Goal: Task Accomplishment & Management: Use online tool/utility

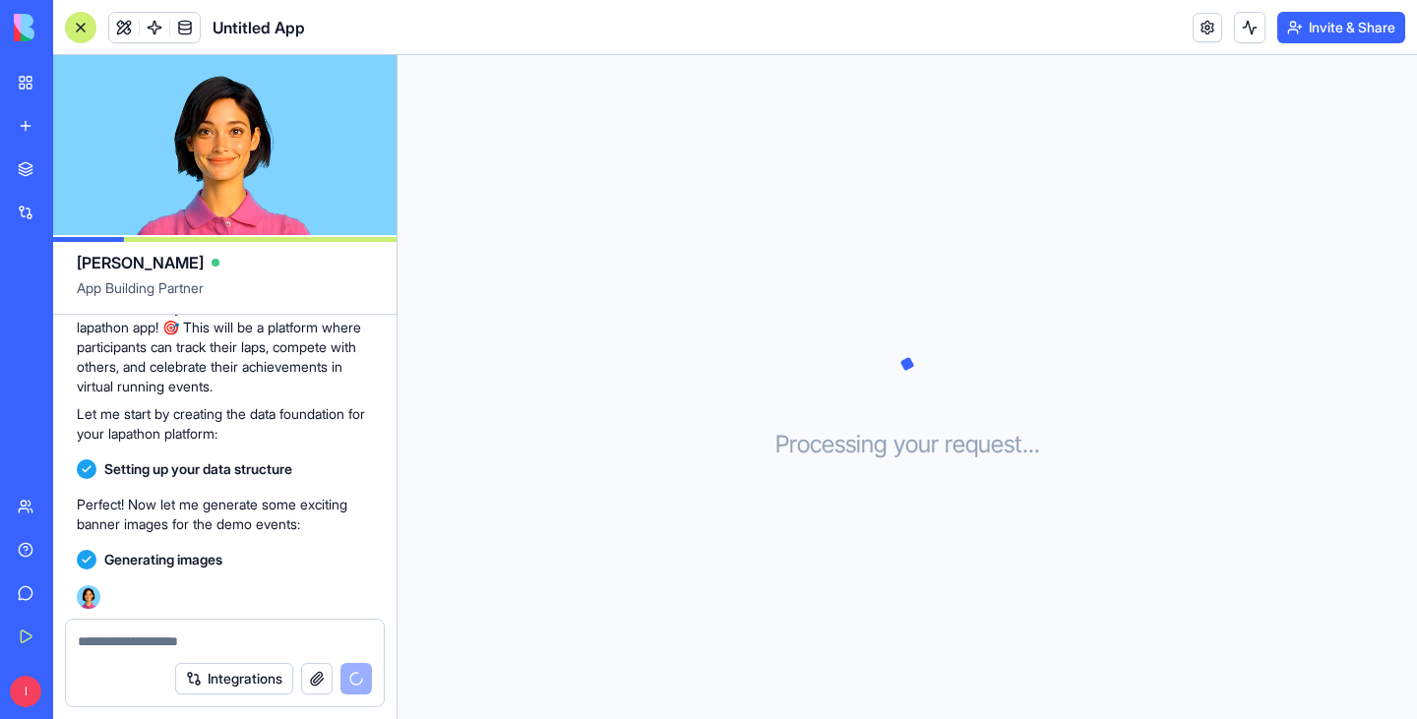
scroll to position [221, 0]
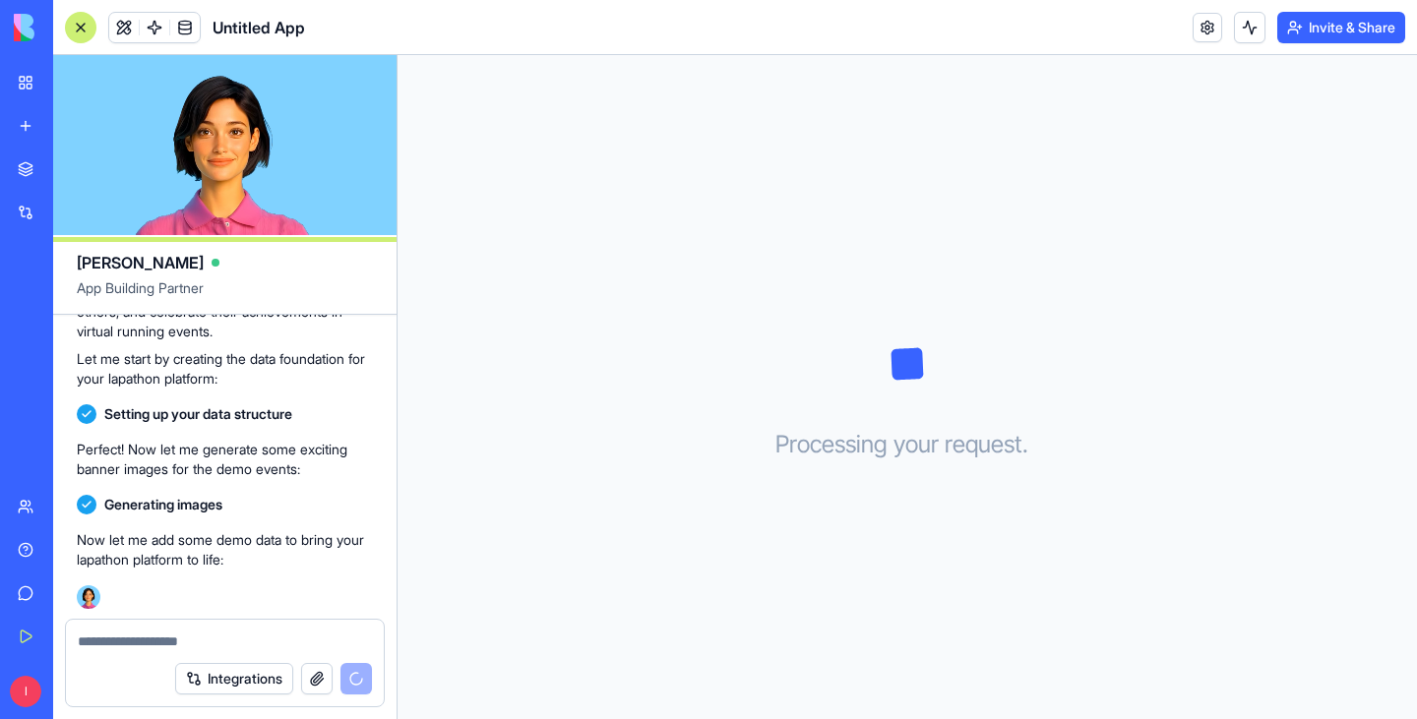
click at [215, 646] on textarea at bounding box center [225, 642] width 294 height 20
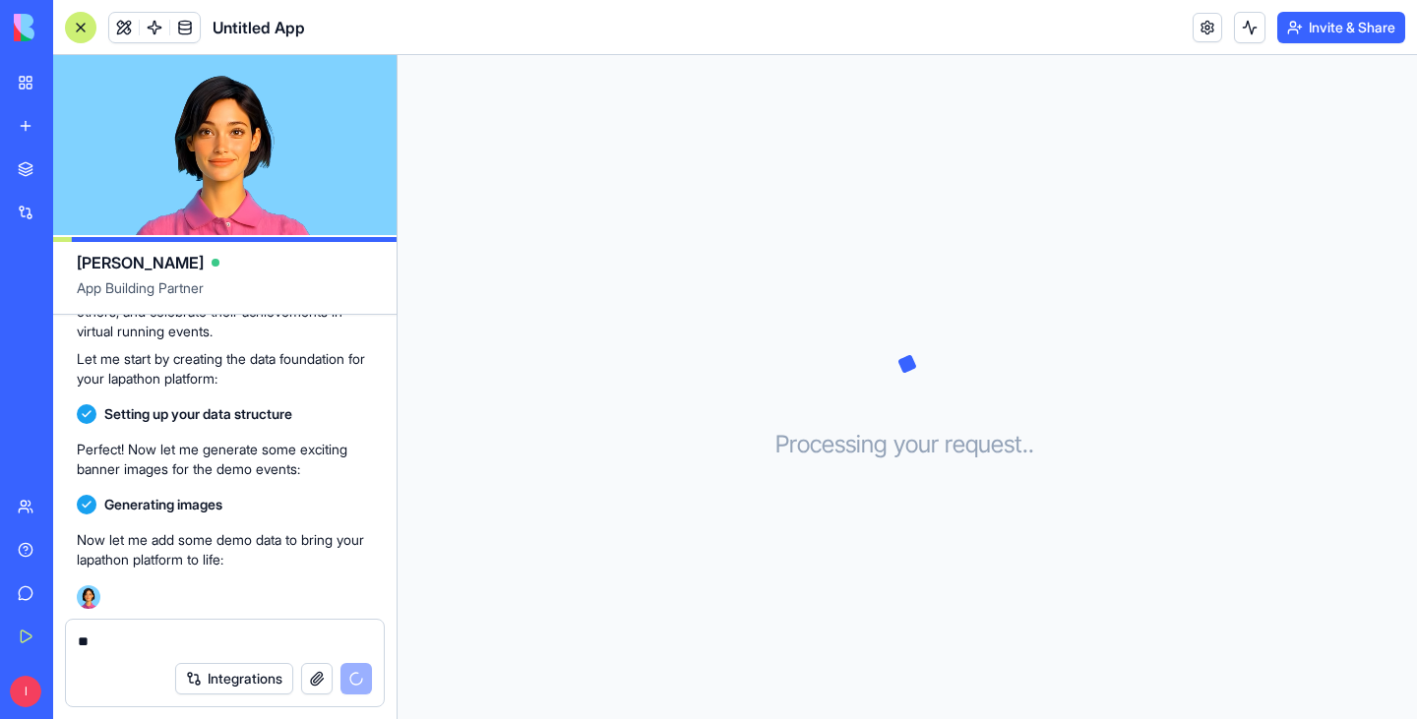
type textarea "*"
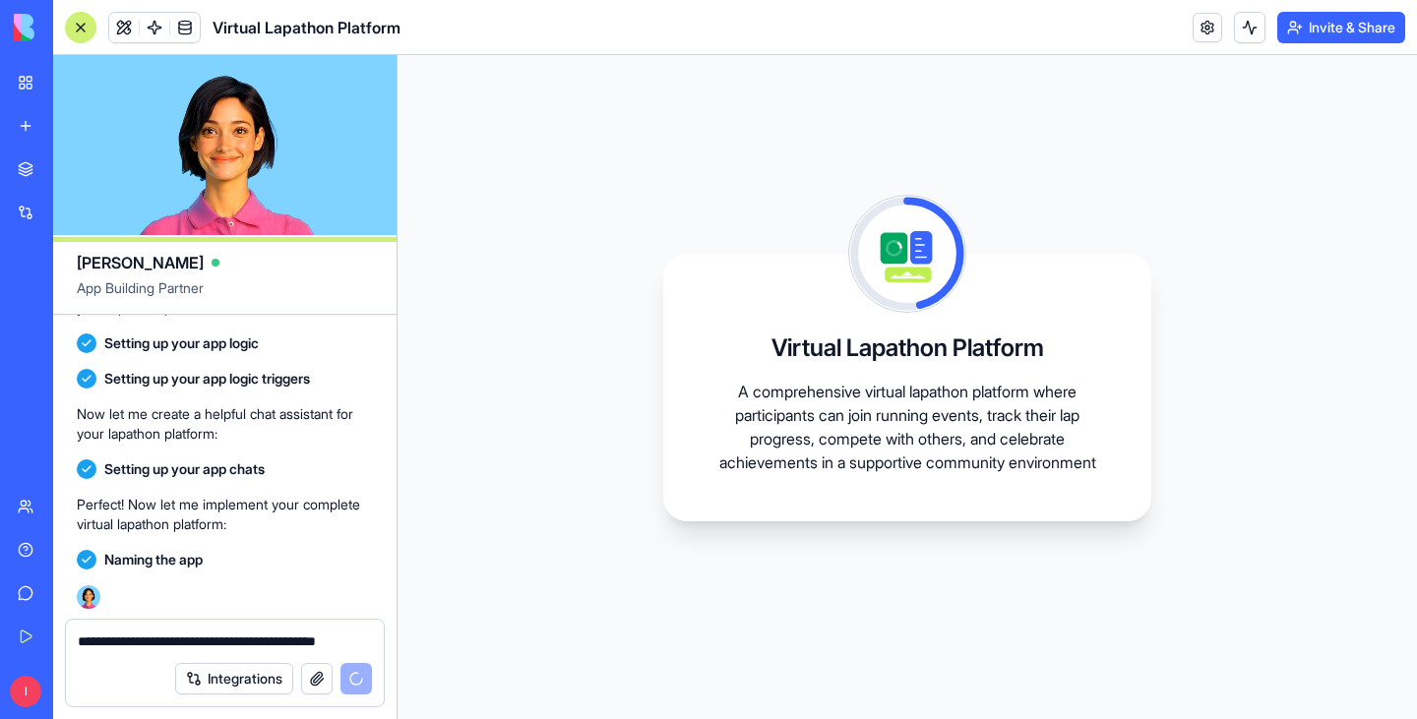
scroll to position [705, 0]
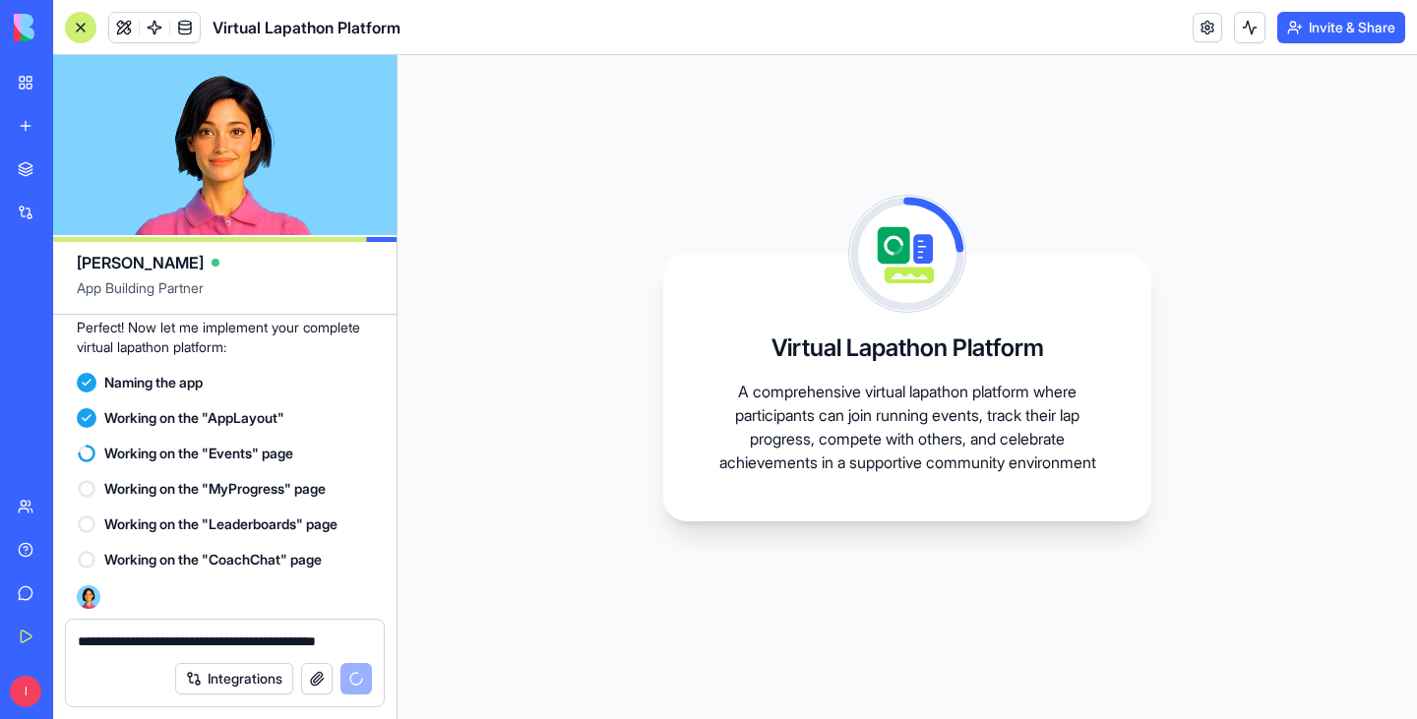
type textarea "**********"
click at [63, 167] on div "Marketplace" at bounding box center [60, 169] width 26 height 20
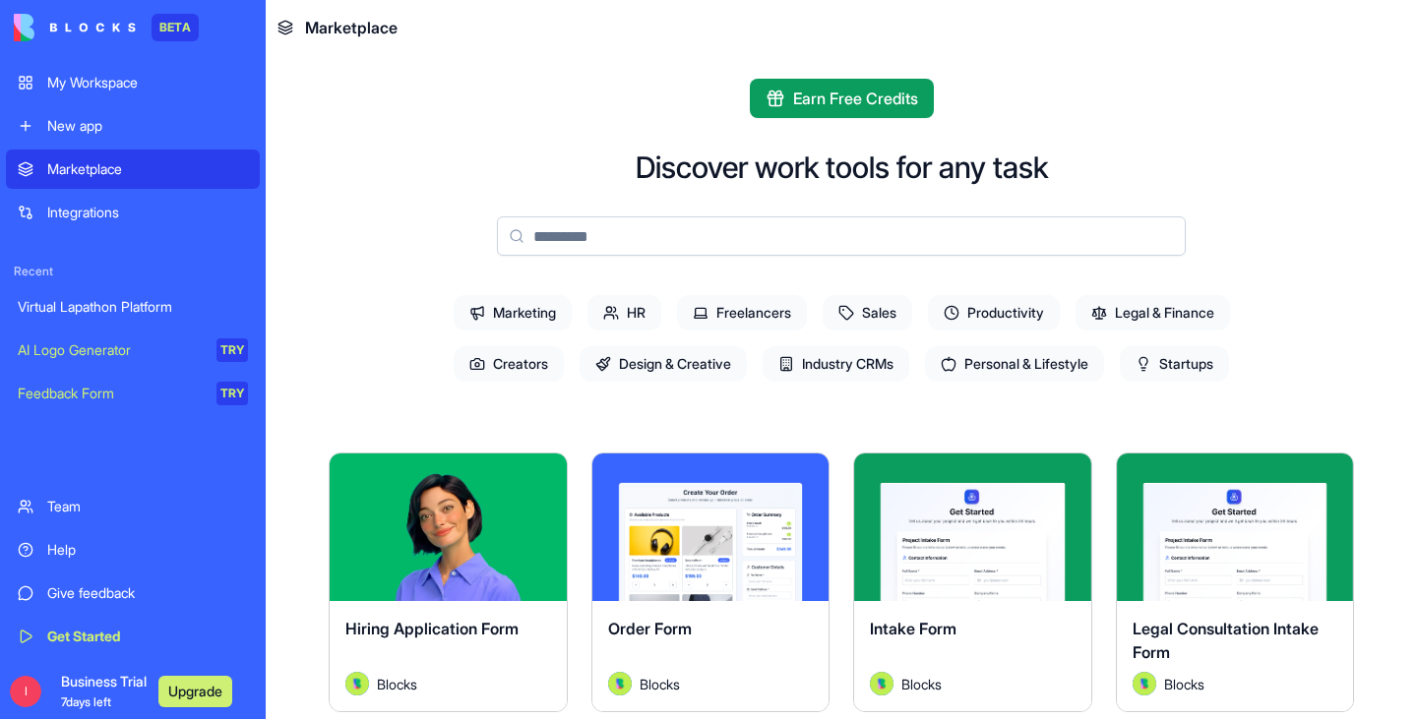
click at [74, 88] on div "My Workspace" at bounding box center [147, 83] width 201 height 20
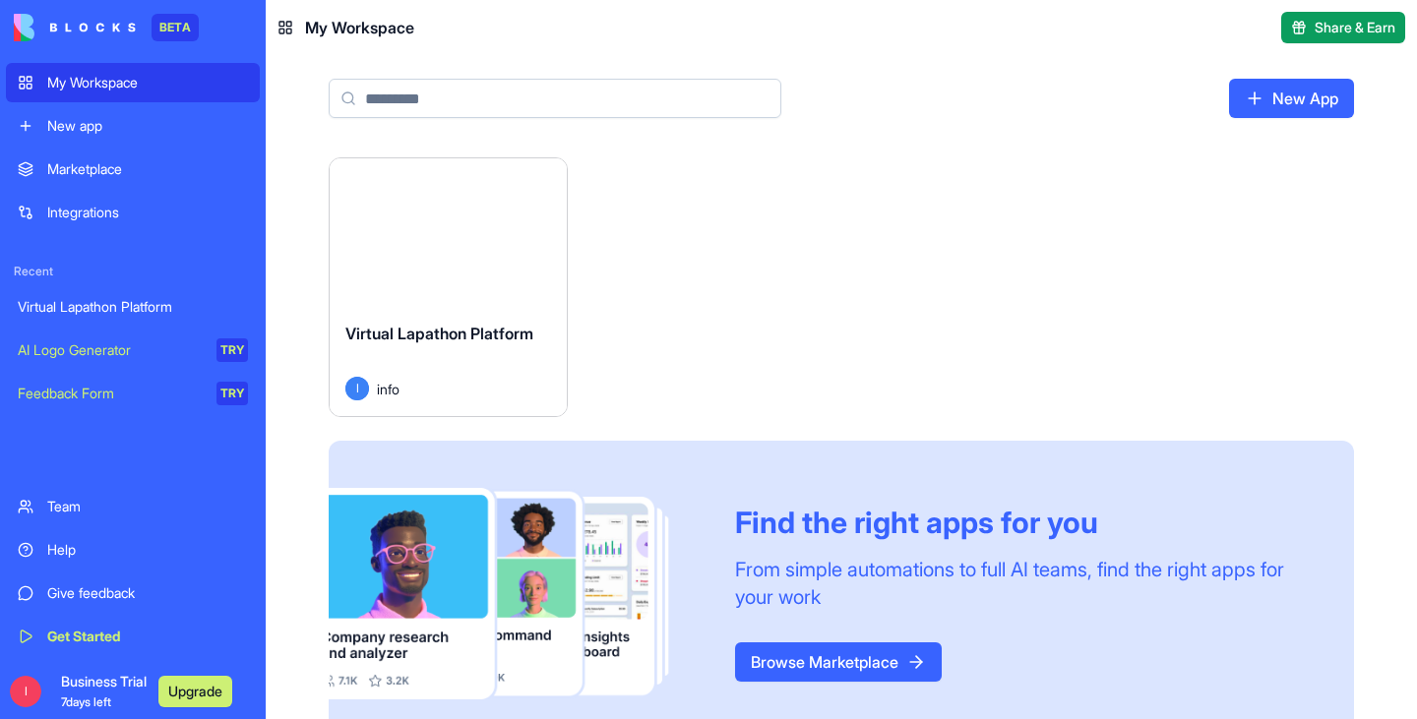
click at [440, 233] on button "Launch" at bounding box center [448, 231] width 148 height 39
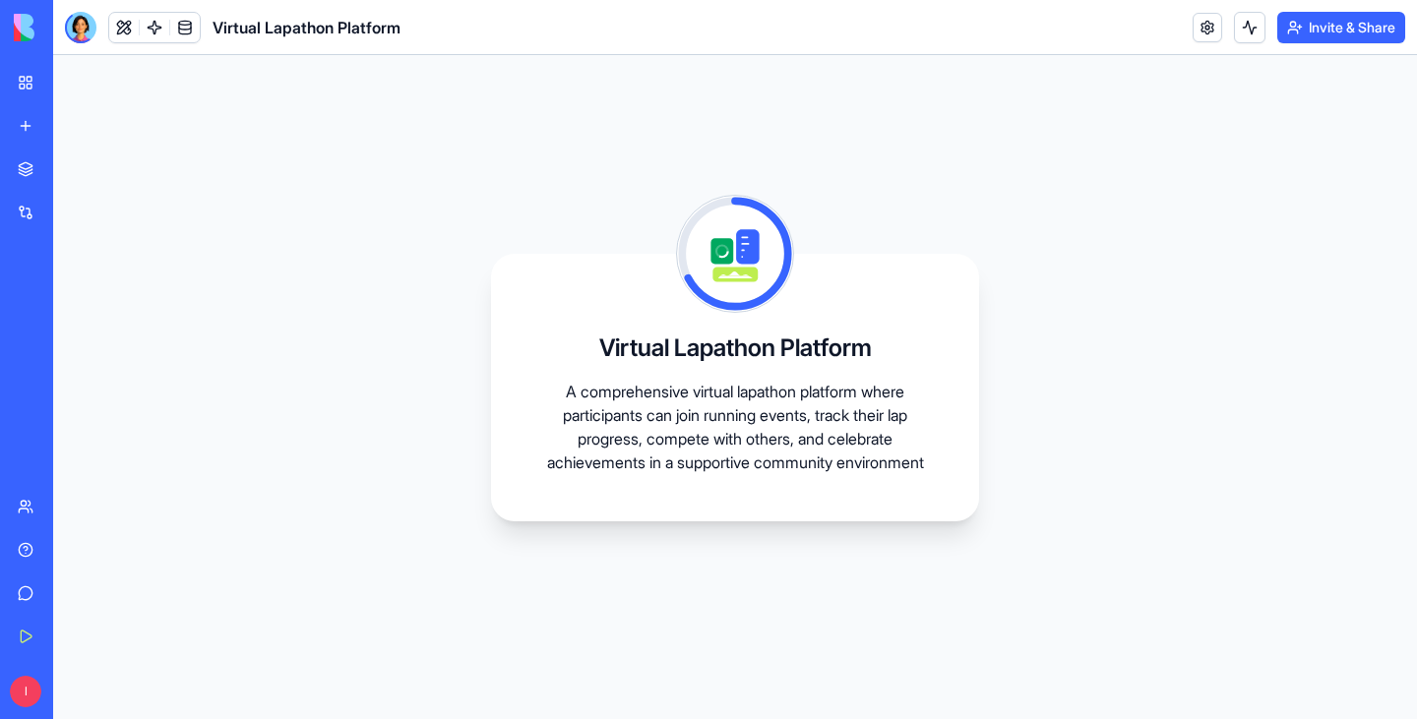
click at [73, 210] on div "Integrations" at bounding box center [60, 213] width 26 height 20
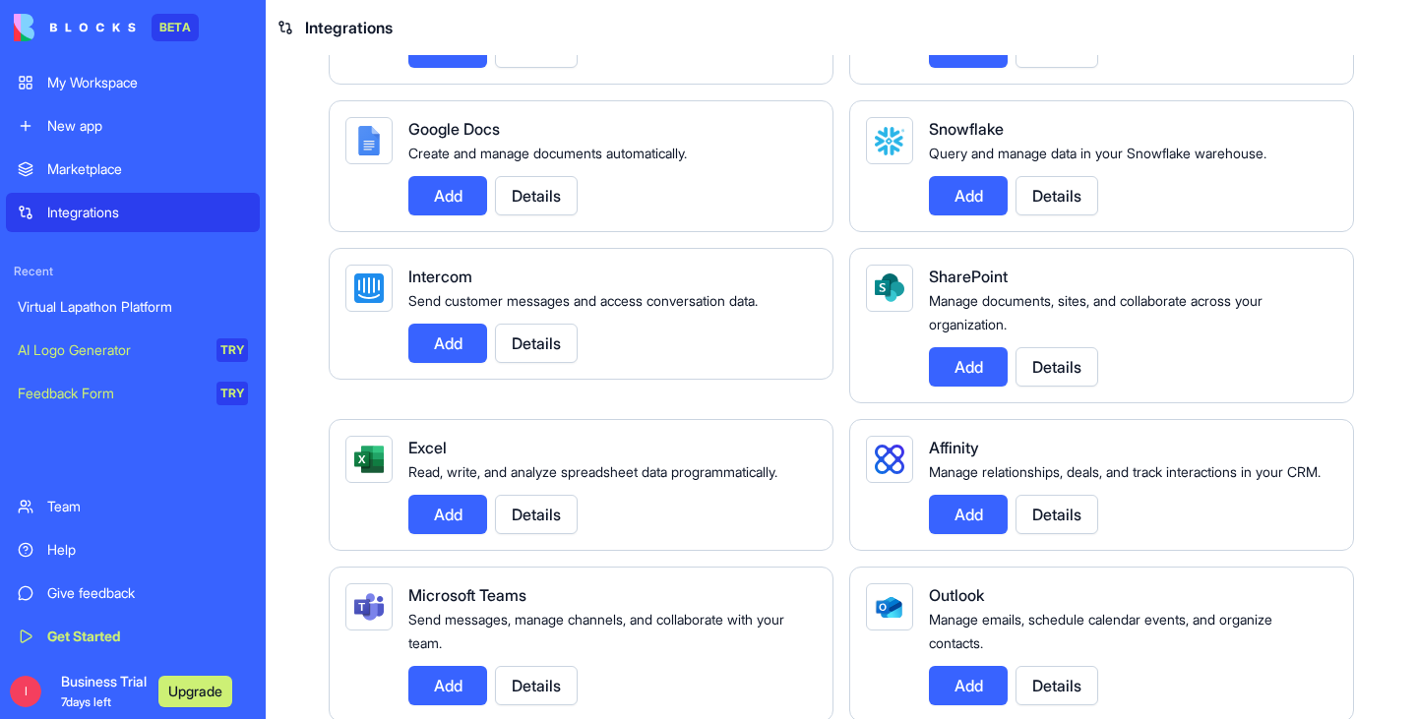
scroll to position [1426, 0]
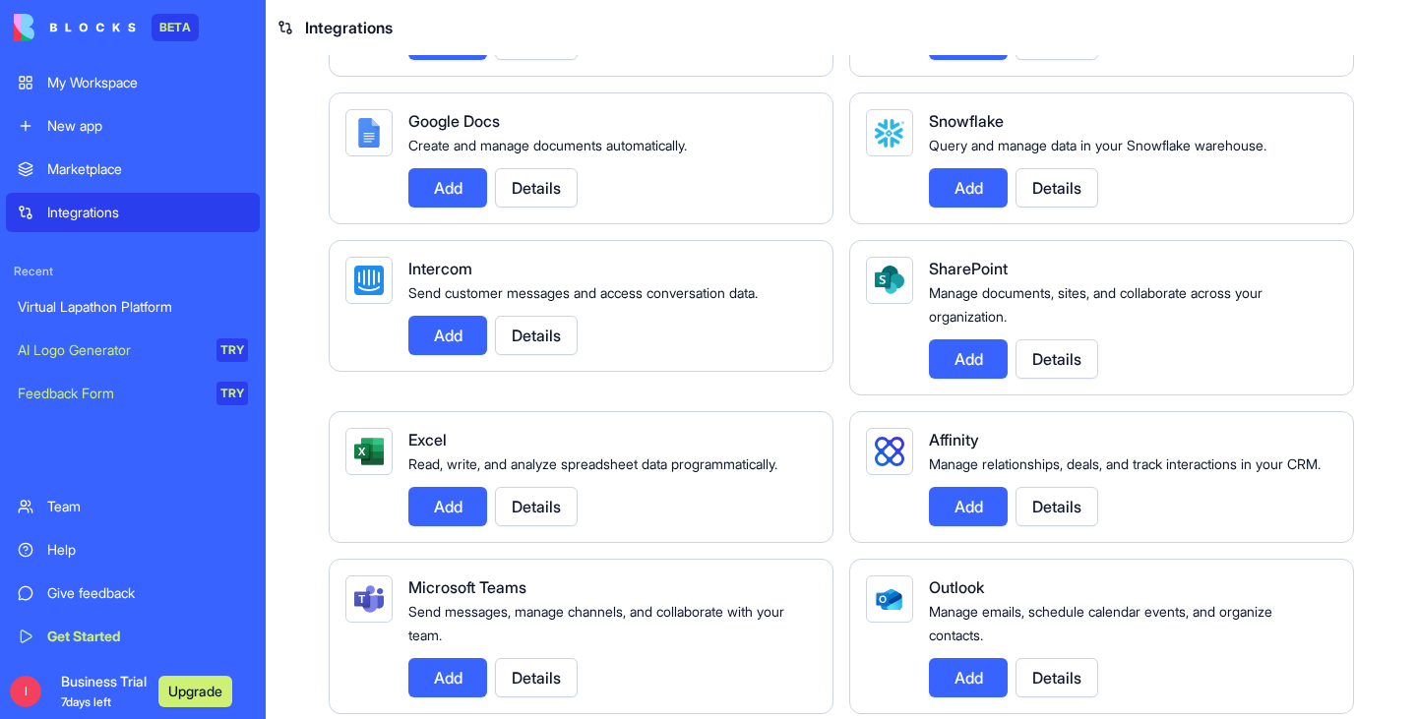
click at [540, 353] on button "Details" at bounding box center [536, 335] width 83 height 39
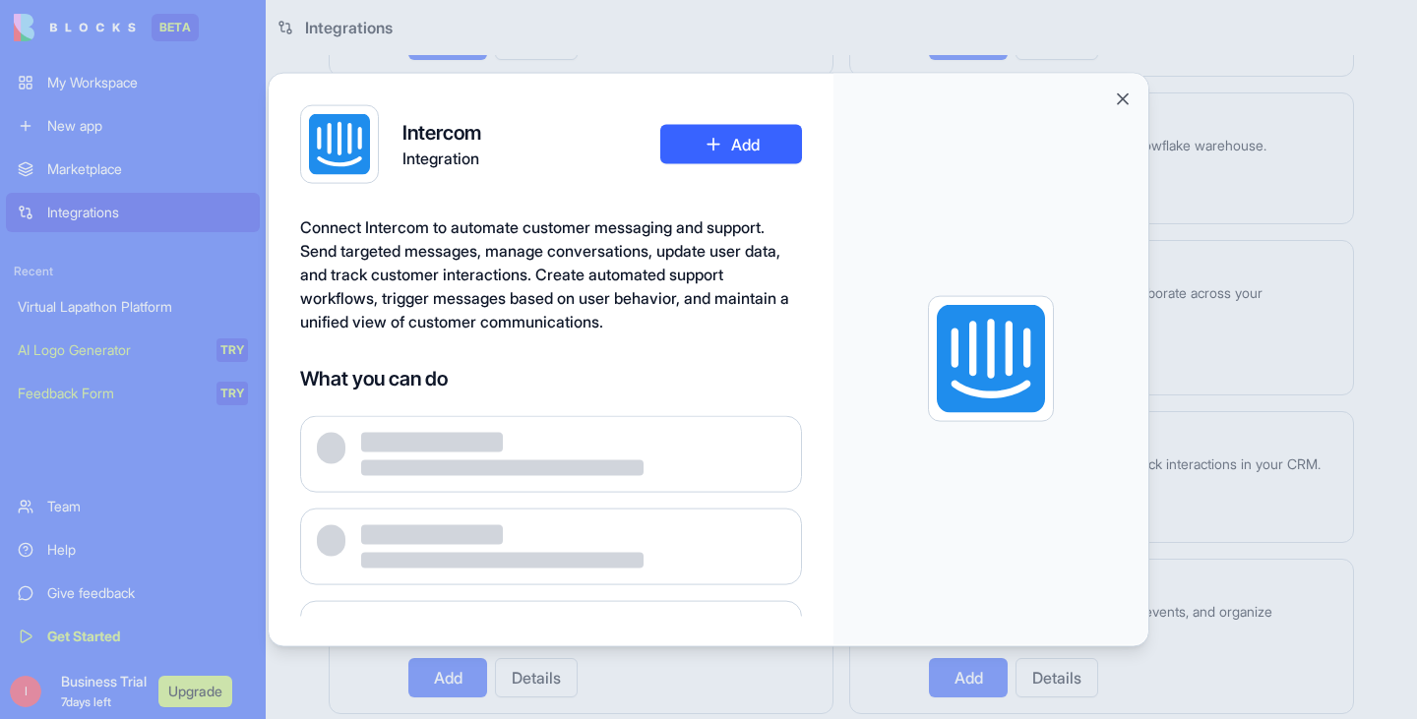
click at [540, 353] on div "Connect Intercom to automate customer messaging and support. Send targeted mess…" at bounding box center [551, 415] width 502 height 402
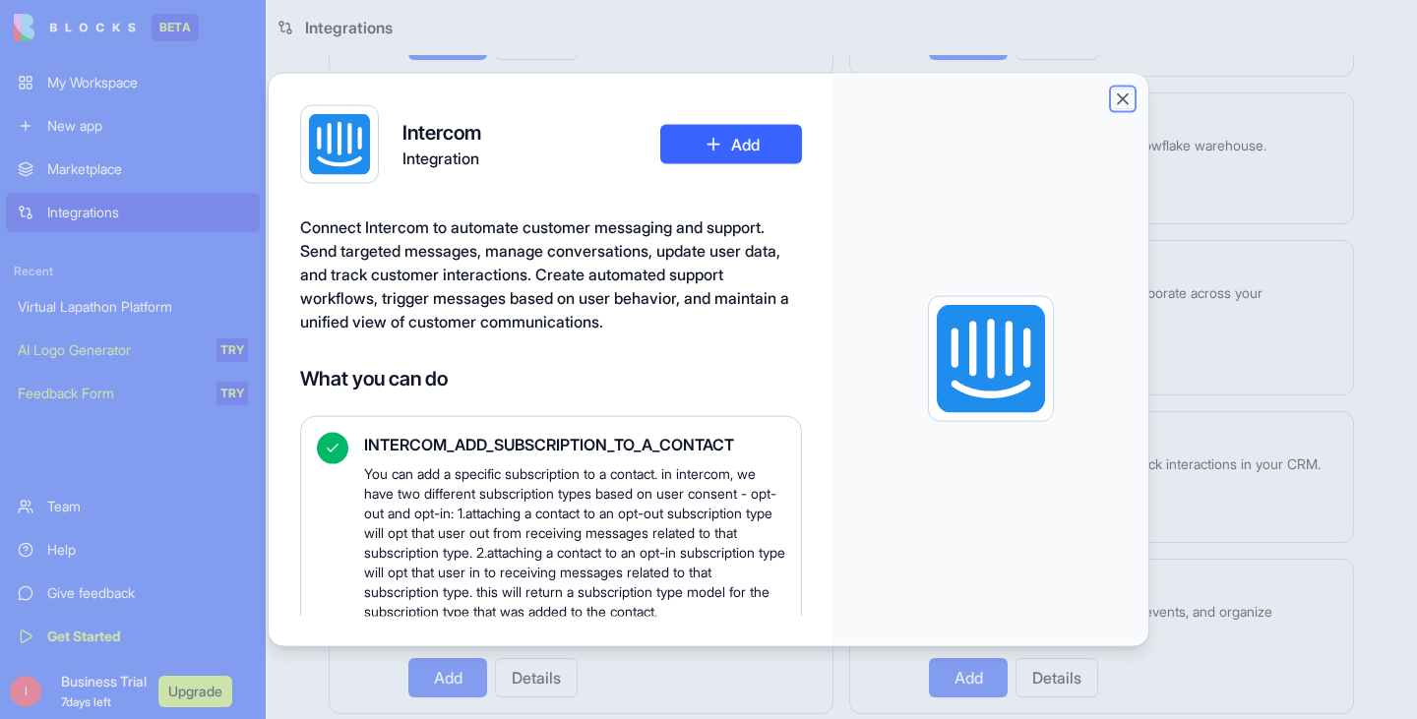
click at [1124, 95] on button "Close" at bounding box center [1123, 99] width 20 height 20
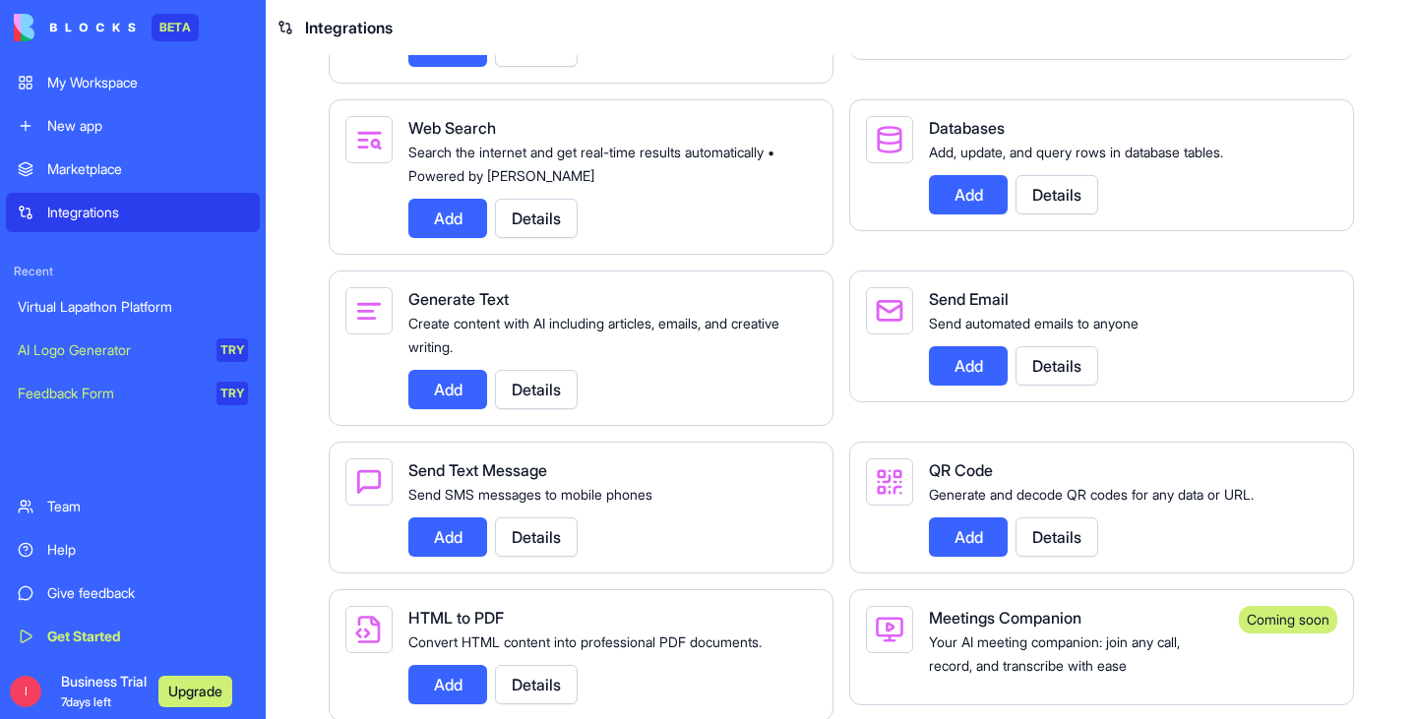
scroll to position [3008, 0]
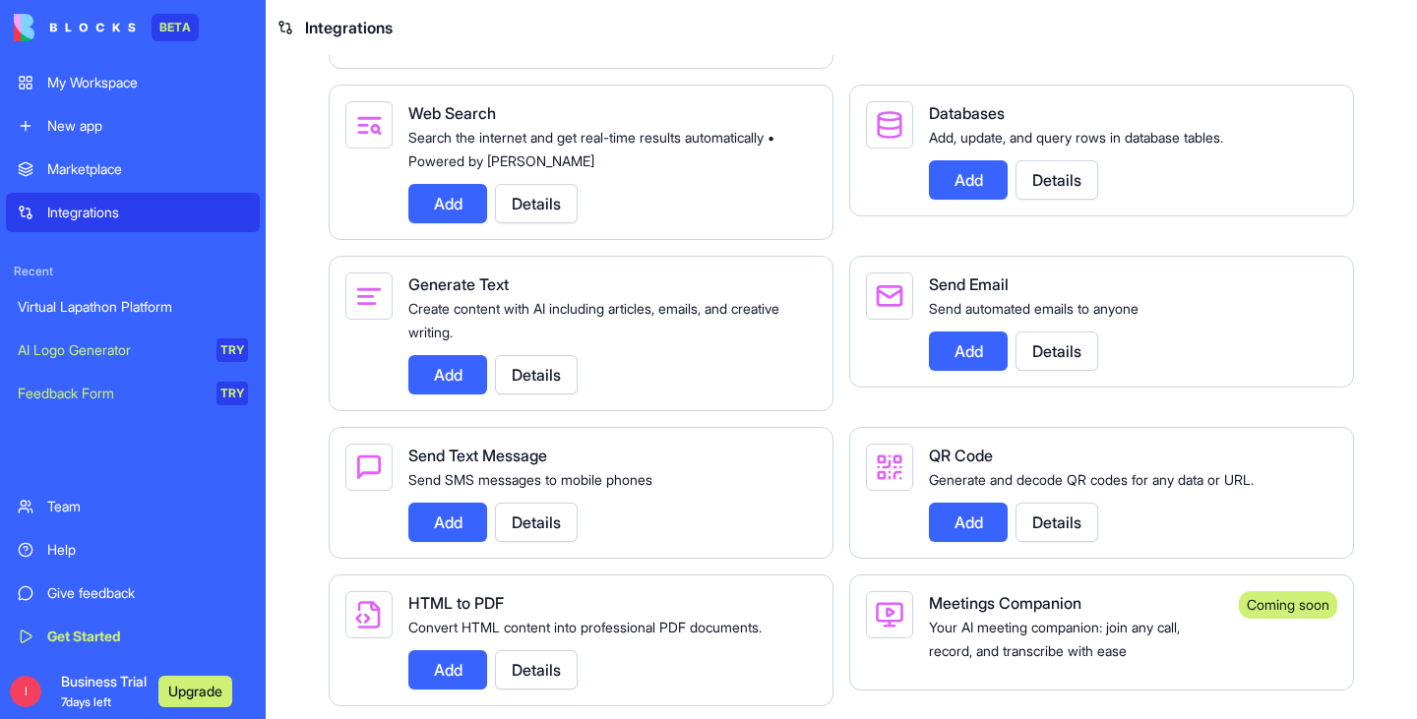
click at [537, 542] on button "Details" at bounding box center [536, 522] width 83 height 39
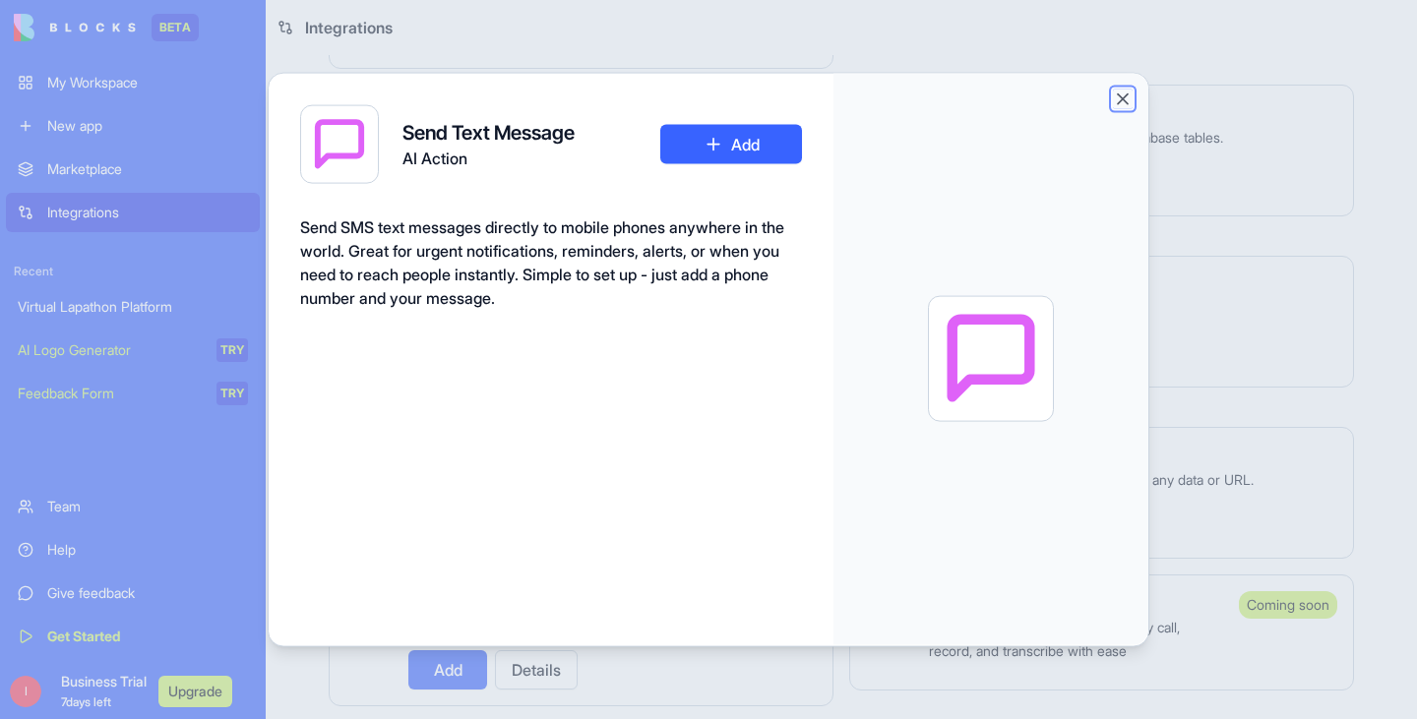
click at [1120, 97] on button "Close" at bounding box center [1123, 99] width 20 height 20
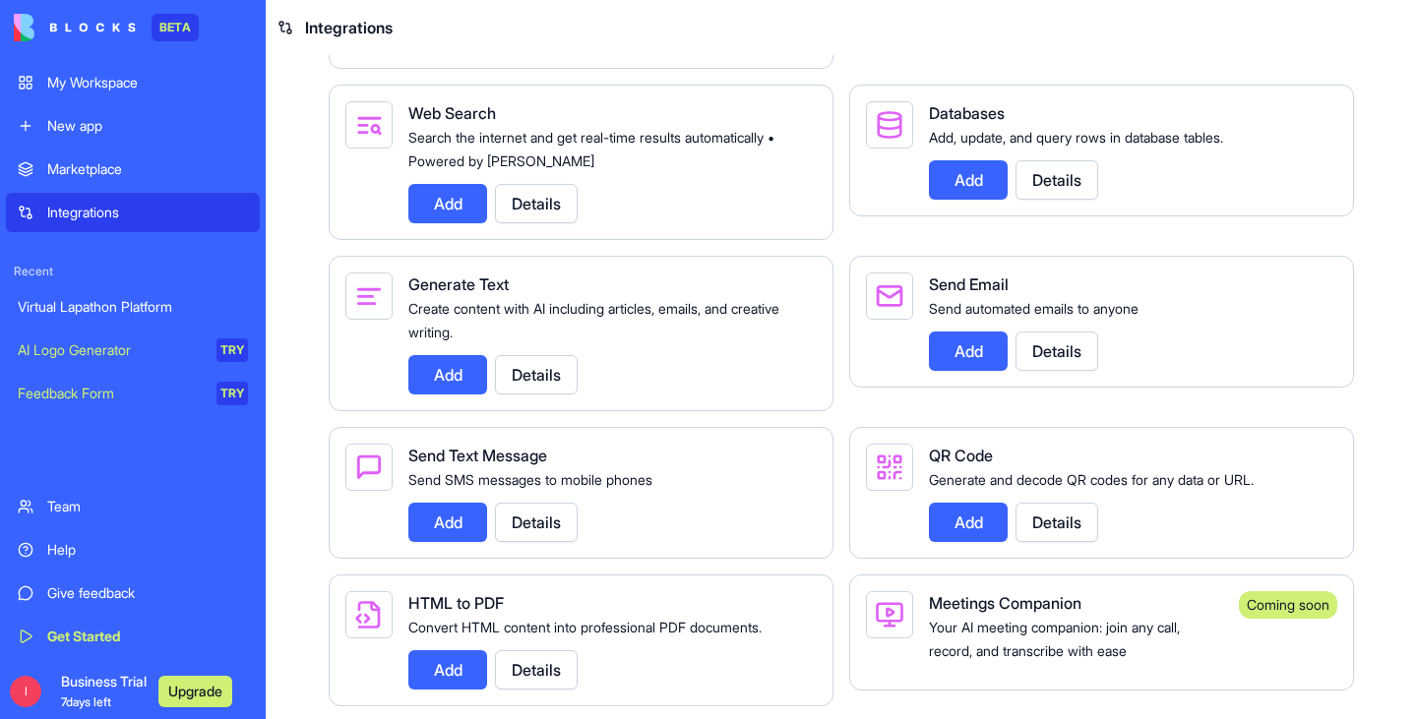
click at [120, 312] on div "Virtual Lapathon Platform" at bounding box center [133, 307] width 230 height 20
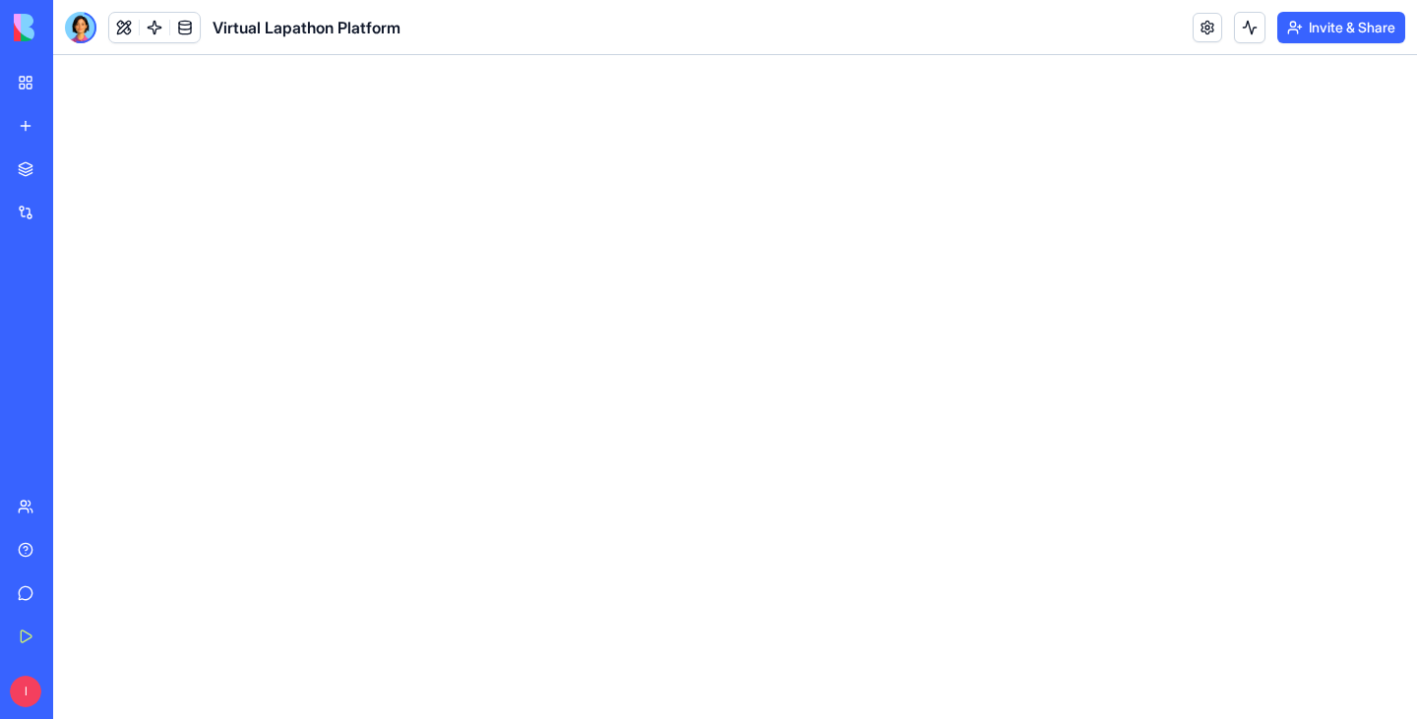
click at [73, 307] on div "Virtual Lapathon Platform" at bounding box center [45, 307] width 55 height 20
click at [73, 303] on div "Virtual Lapathon Platform" at bounding box center [45, 307] width 55 height 20
click at [1246, 30] on button at bounding box center [1249, 27] width 31 height 31
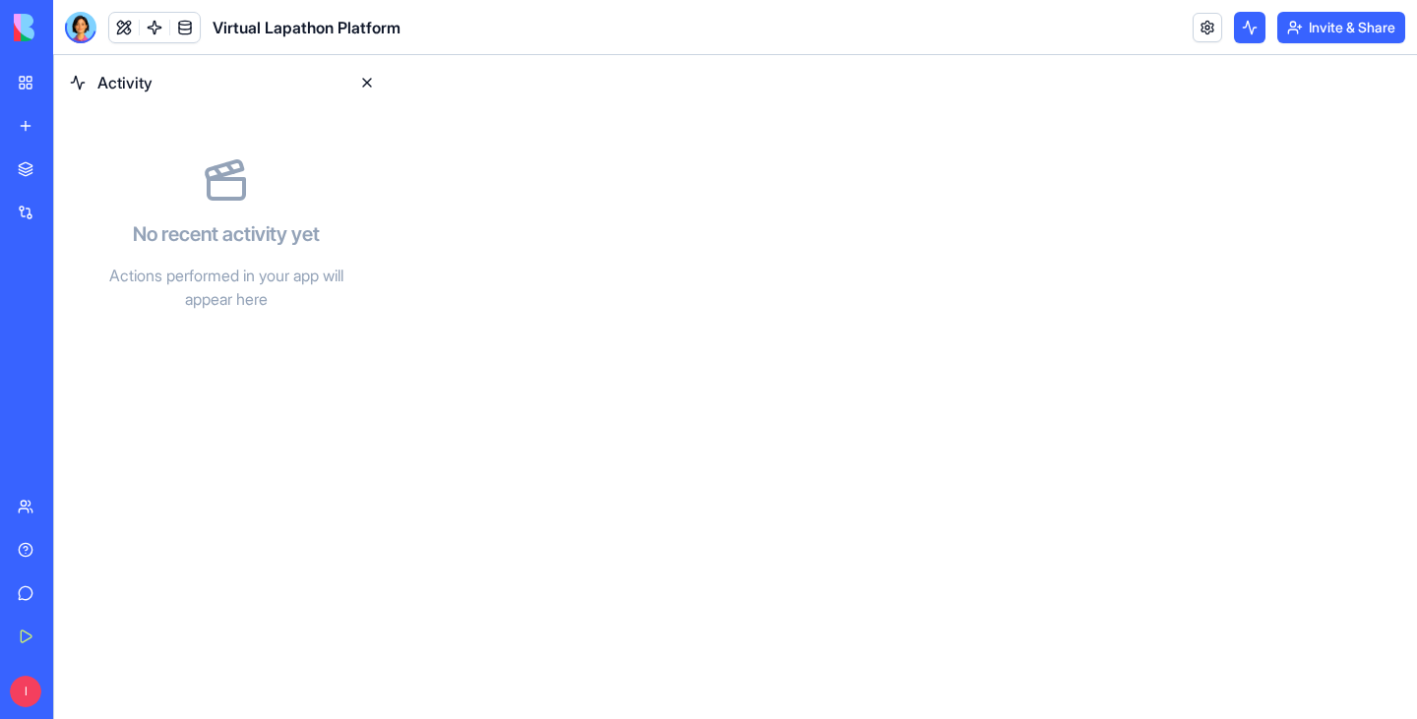
click at [1246, 30] on button at bounding box center [1249, 27] width 31 height 31
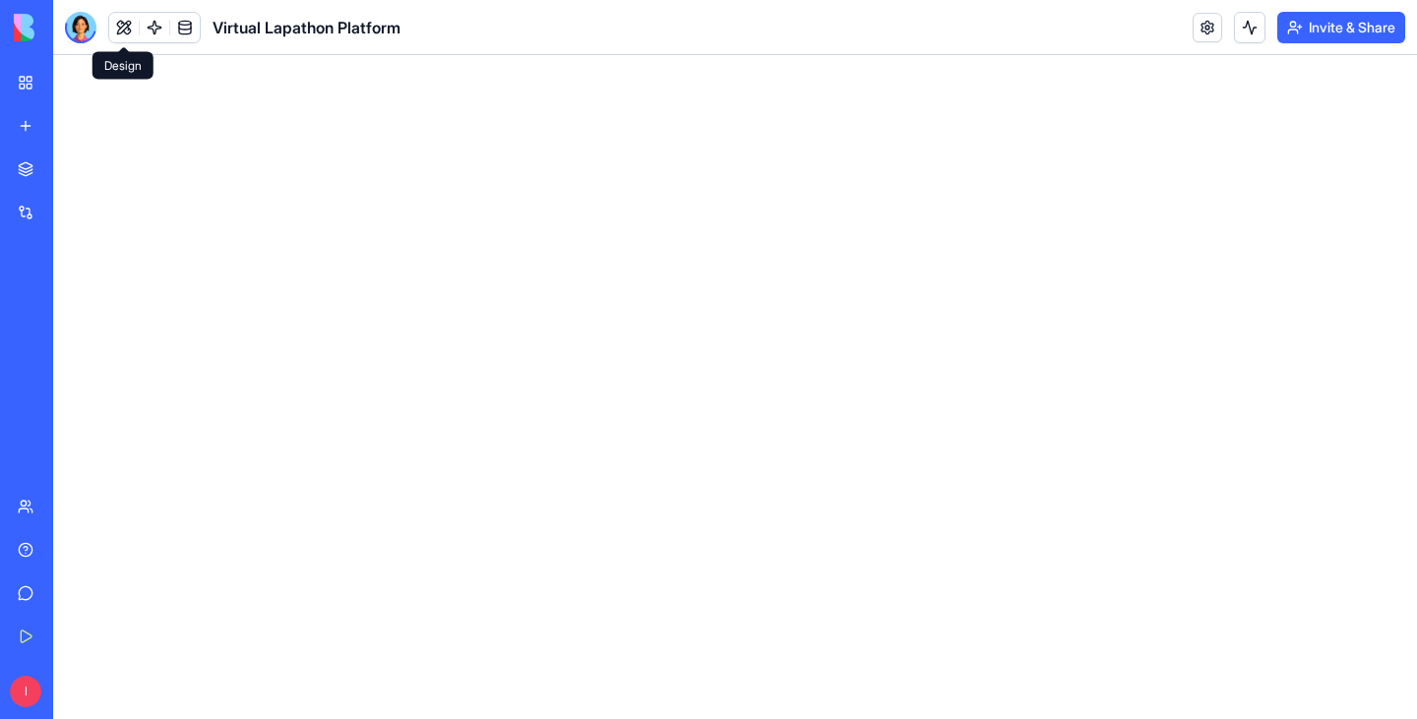
click at [125, 28] on link at bounding box center [124, 28] width 30 height 30
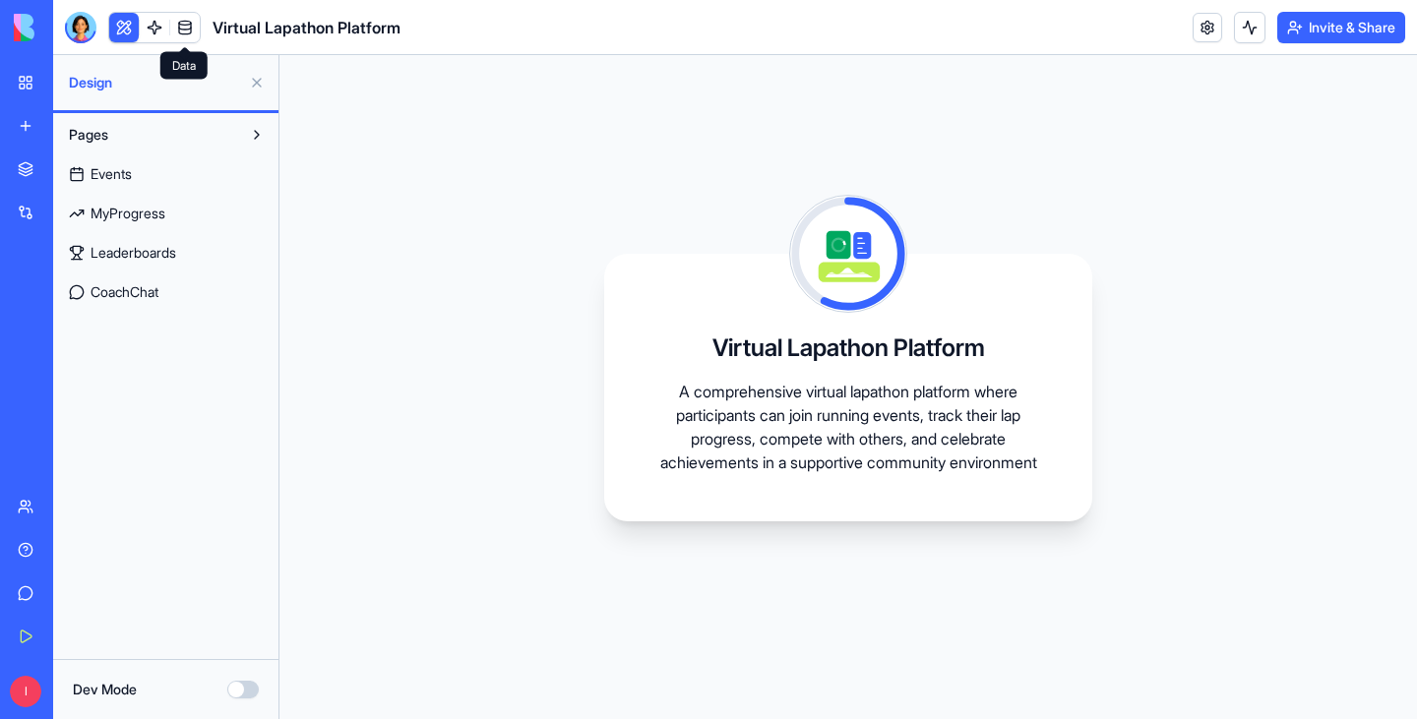
click at [185, 30] on link at bounding box center [185, 28] width 30 height 30
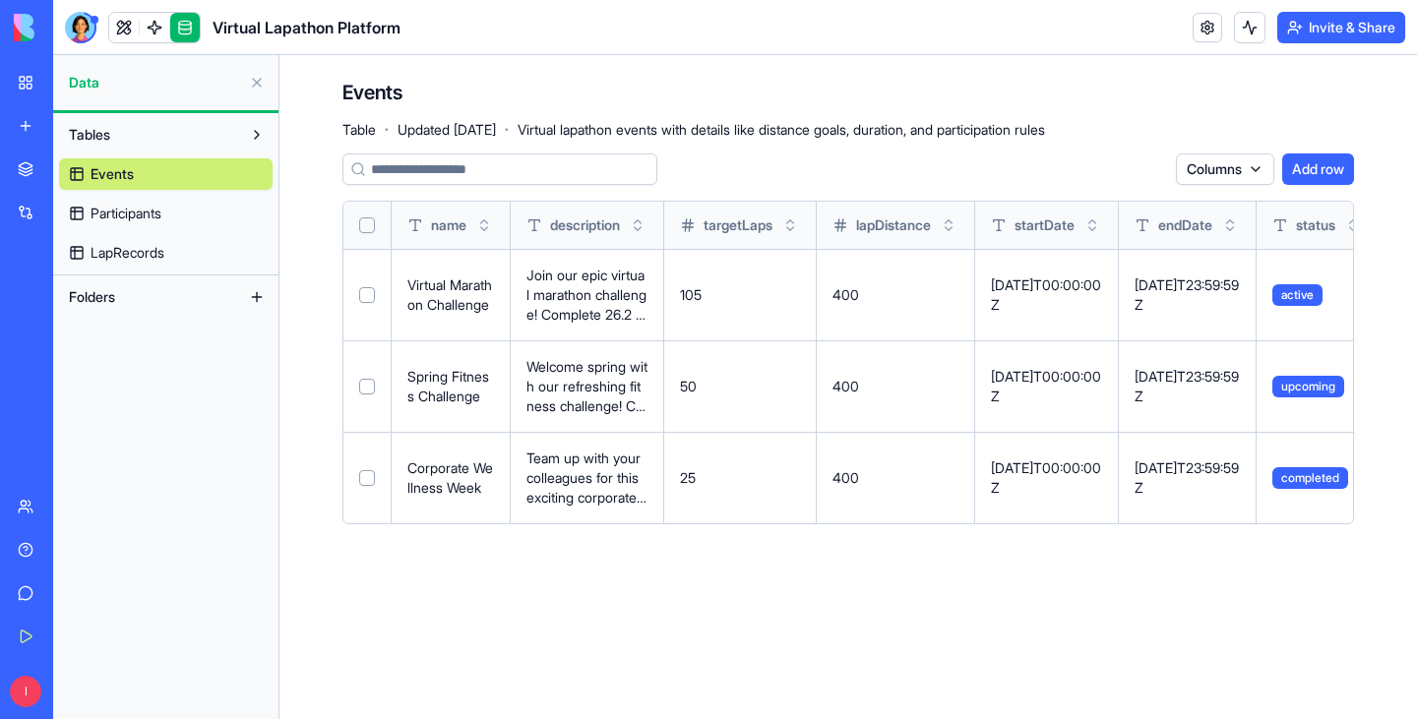
click at [108, 214] on span "Participants" at bounding box center [126, 214] width 71 height 20
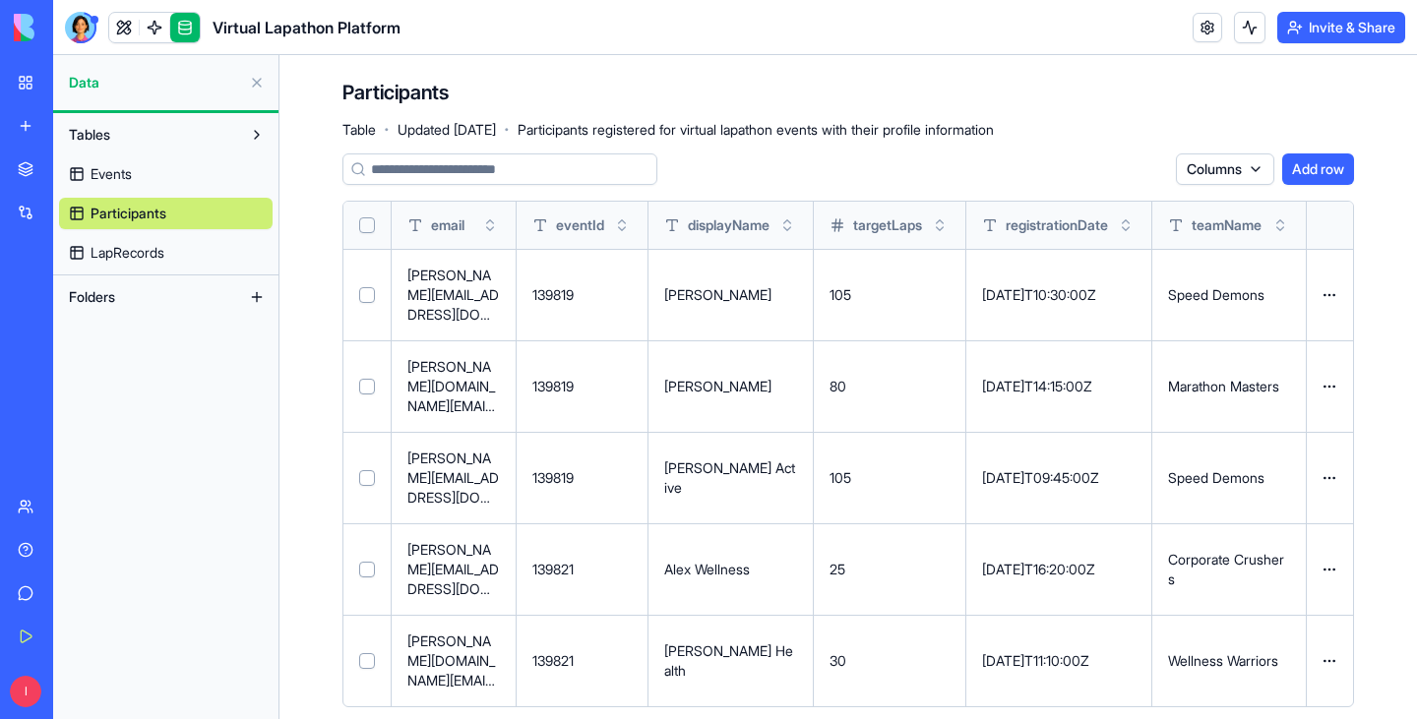
click at [144, 248] on span "LapRecords" at bounding box center [128, 253] width 74 height 20
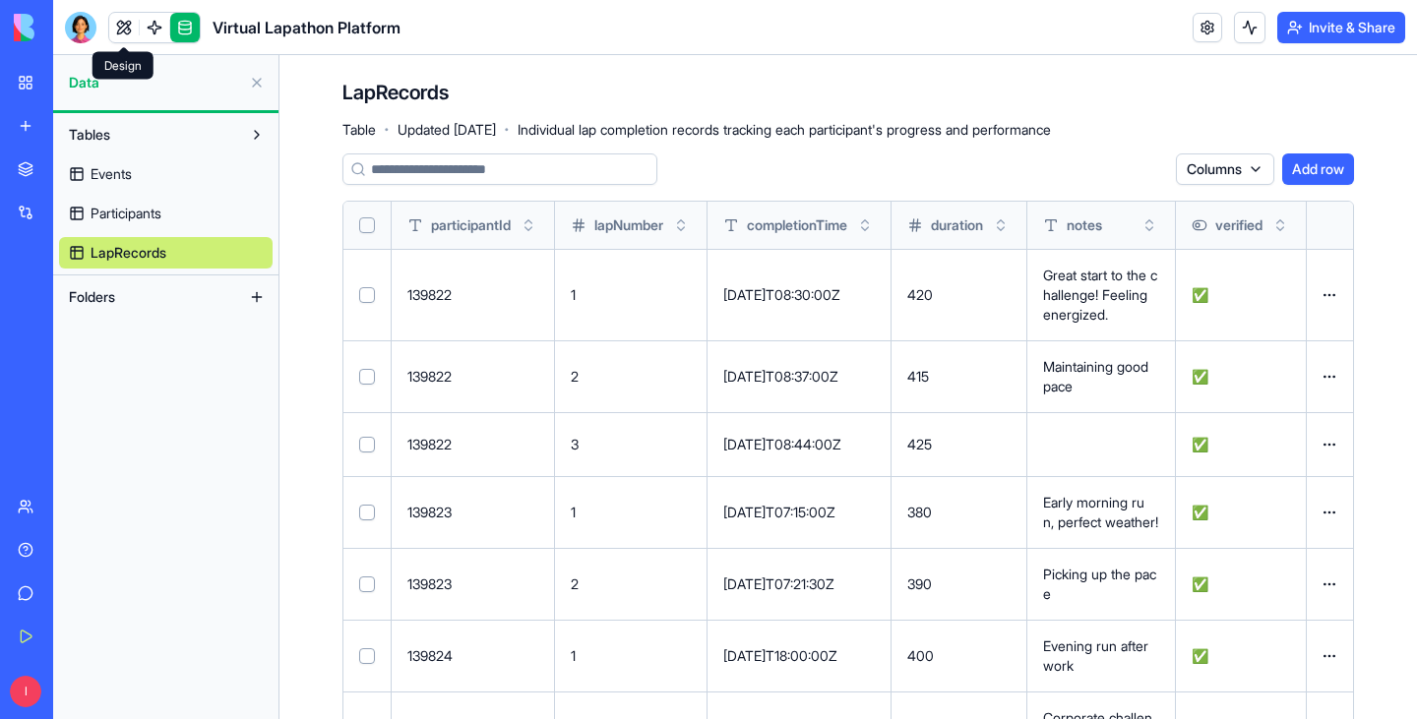
click at [120, 29] on span at bounding box center [123, 27] width 55 height 55
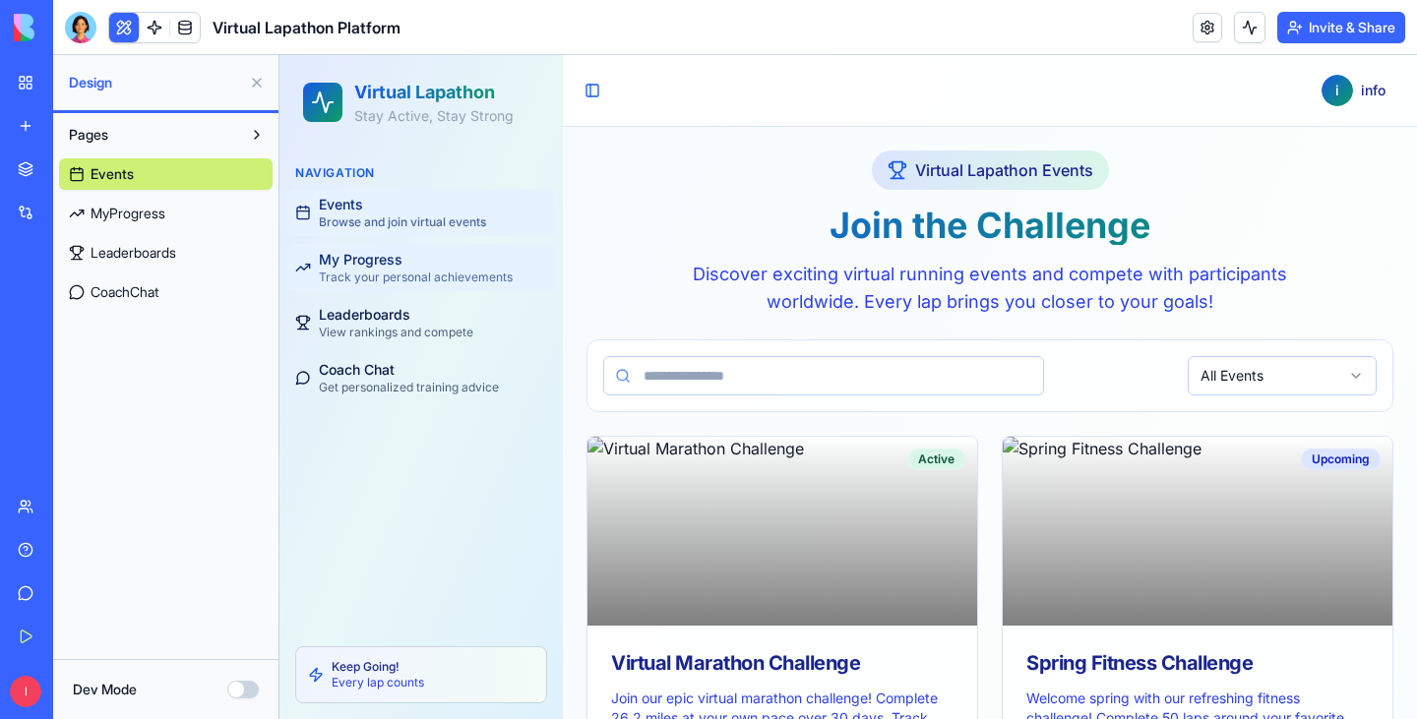
click at [377, 266] on span "My Progress" at bounding box center [361, 260] width 84 height 20
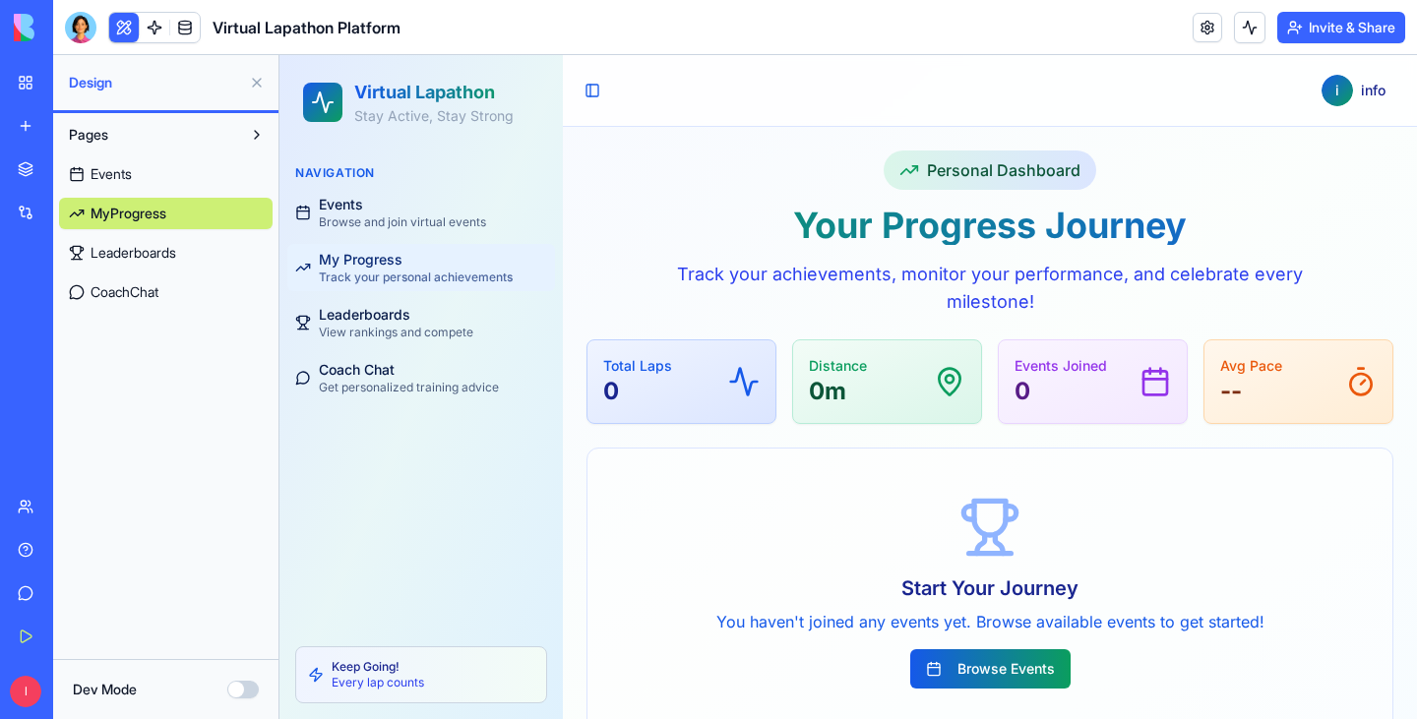
click at [644, 378] on p "0" at bounding box center [637, 391] width 69 height 31
click at [73, 167] on div "Marketplace" at bounding box center [60, 169] width 26 height 20
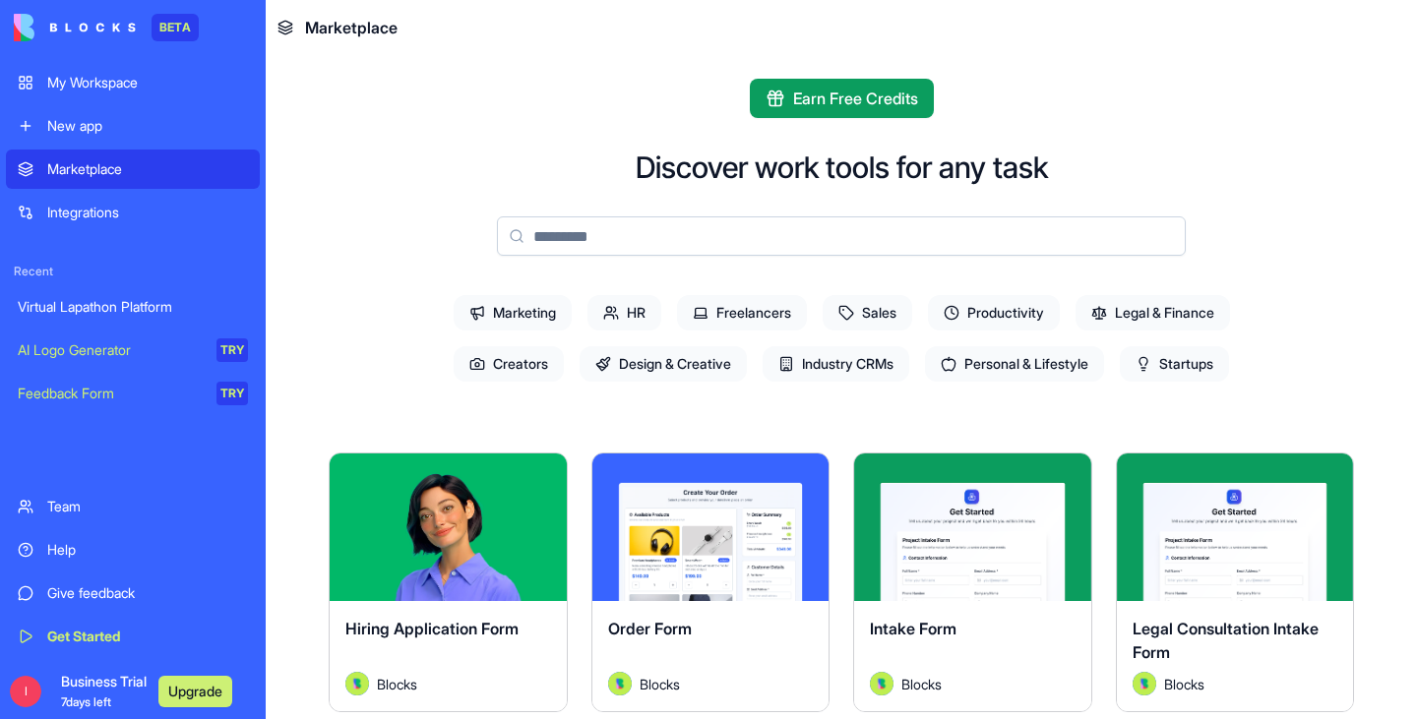
click at [547, 236] on input at bounding box center [841, 235] width 689 height 39
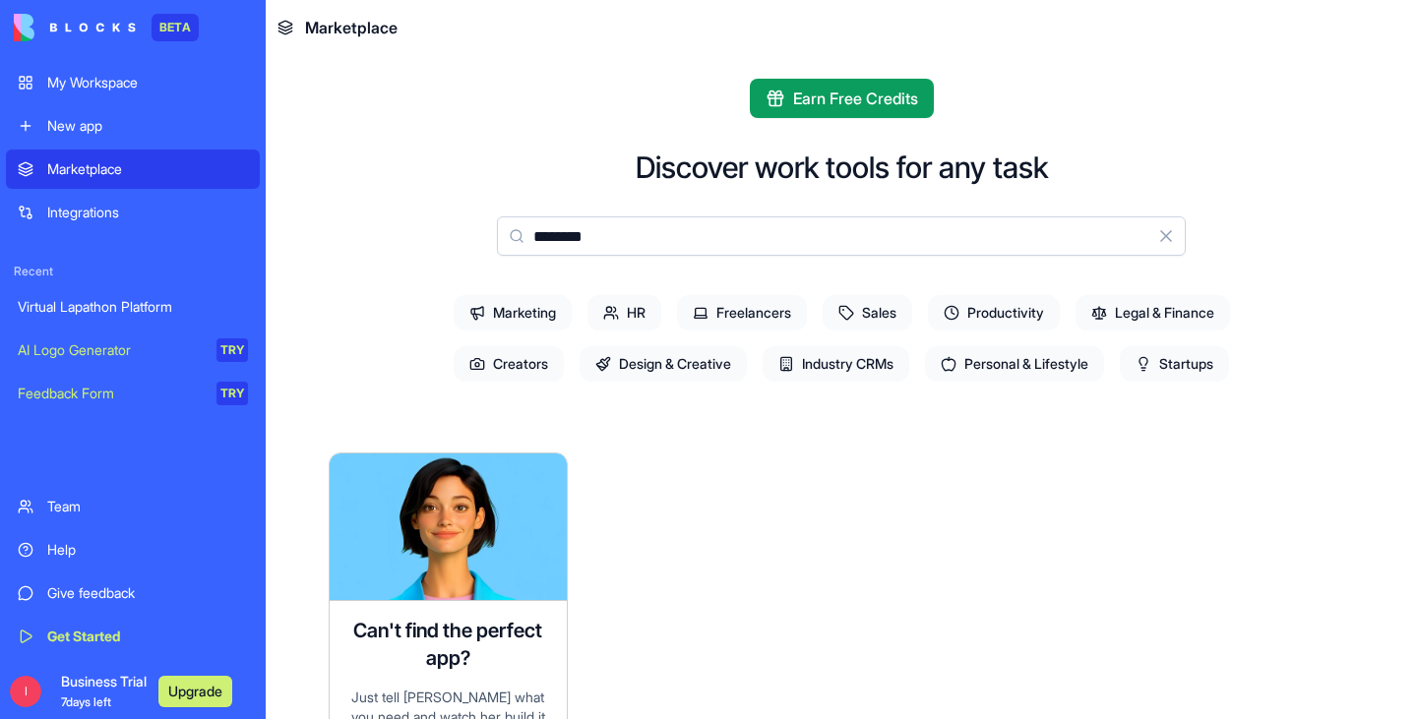
type input "********"
click at [86, 208] on div "Integrations" at bounding box center [147, 213] width 201 height 20
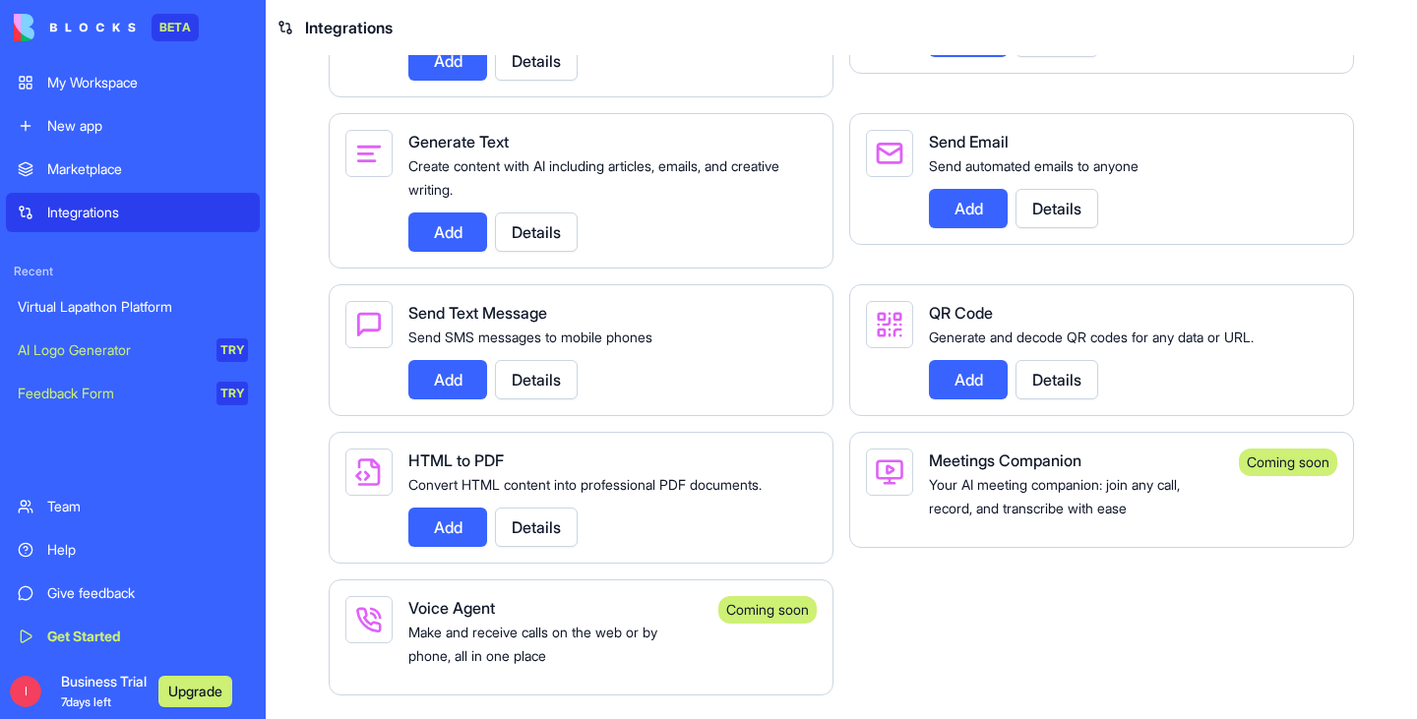
scroll to position [3185, 0]
click at [467, 375] on button "Add" at bounding box center [447, 379] width 79 height 39
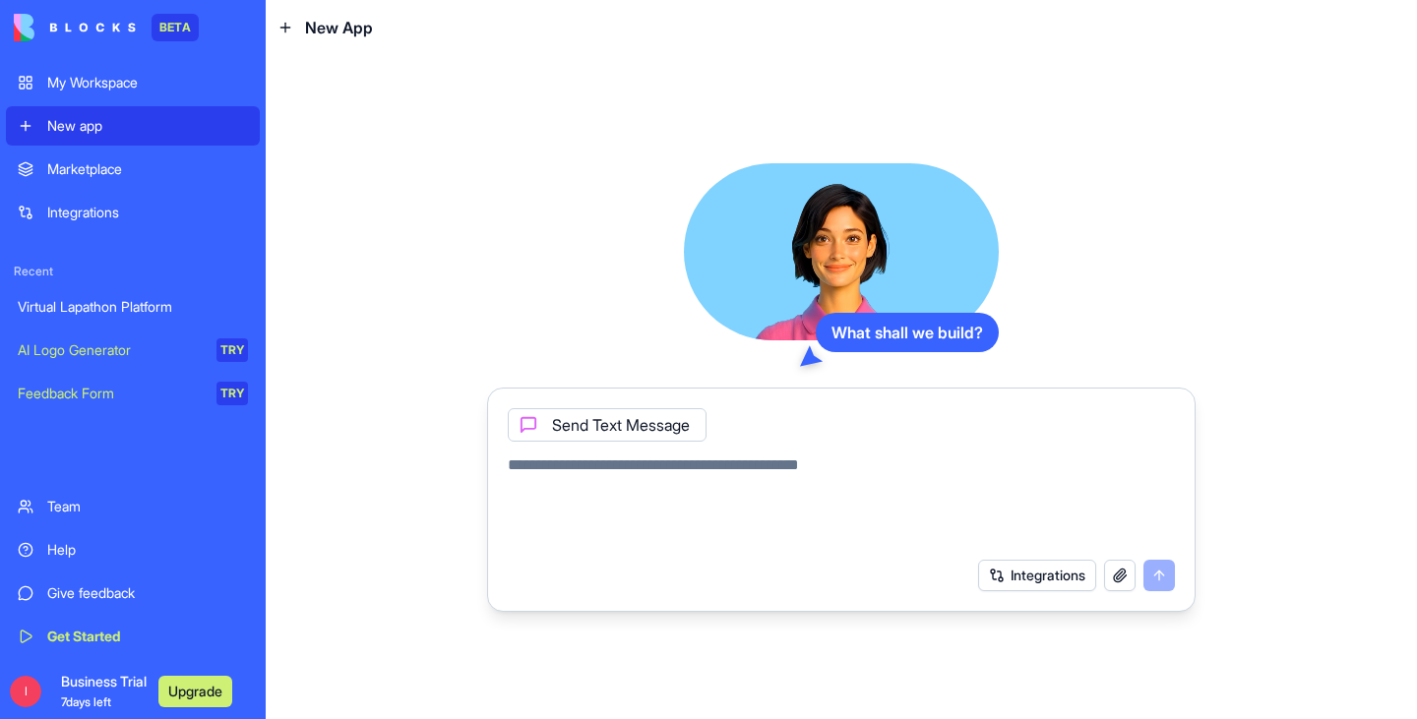
click at [107, 86] on div "My Workspace" at bounding box center [147, 83] width 201 height 20
